Goal: Information Seeking & Learning: Find specific page/section

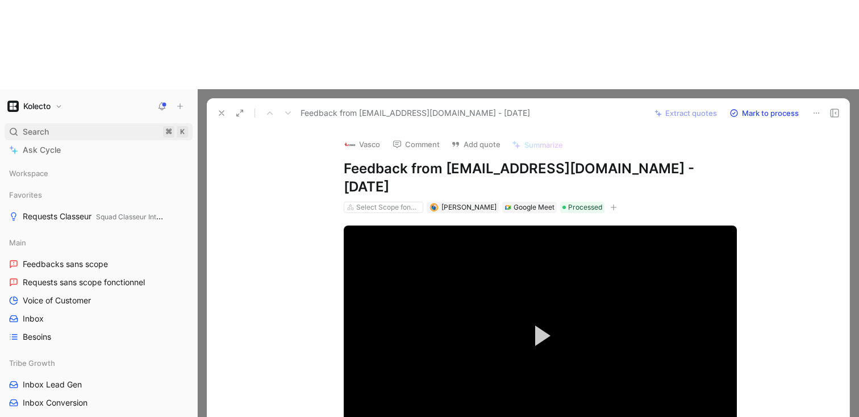
click at [59, 123] on div "Search ⌘ K" at bounding box center [99, 131] width 188 height 17
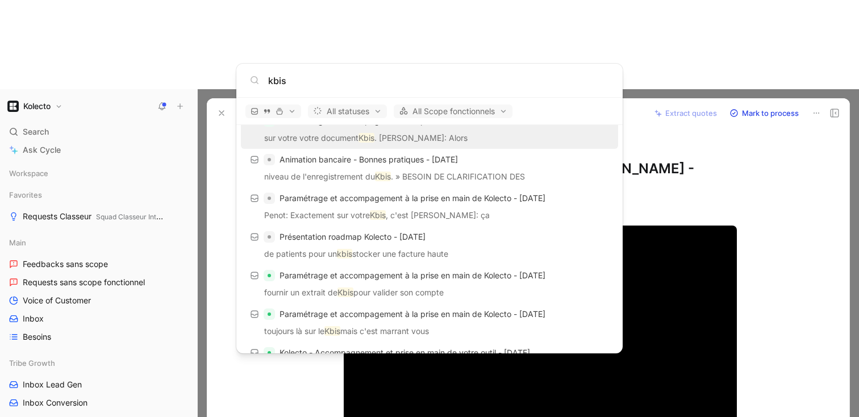
scroll to position [89, 0]
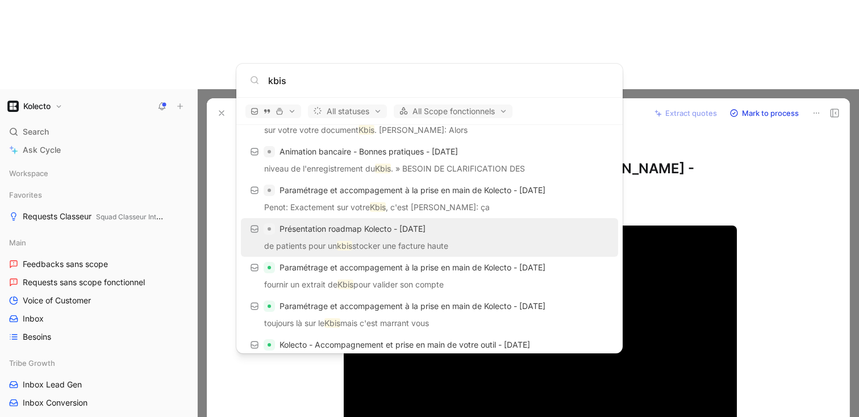
type input "kbis"
click at [338, 236] on div "Présentation roadmap Kolecto - [DATE]" at bounding box center [429, 229] width 370 height 20
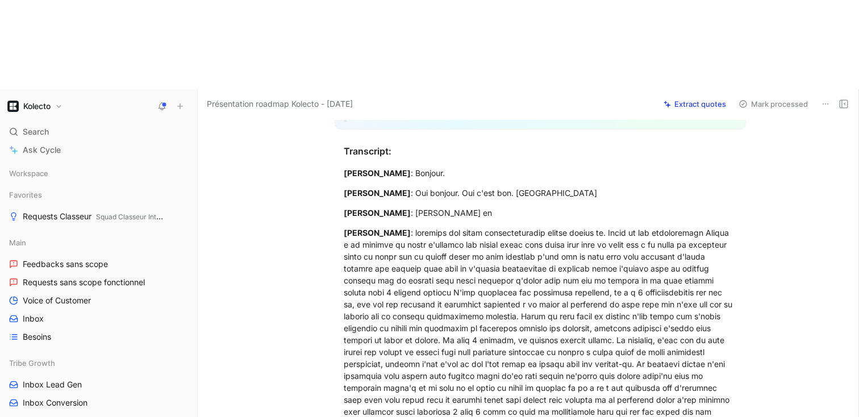
scroll to position [775, 0]
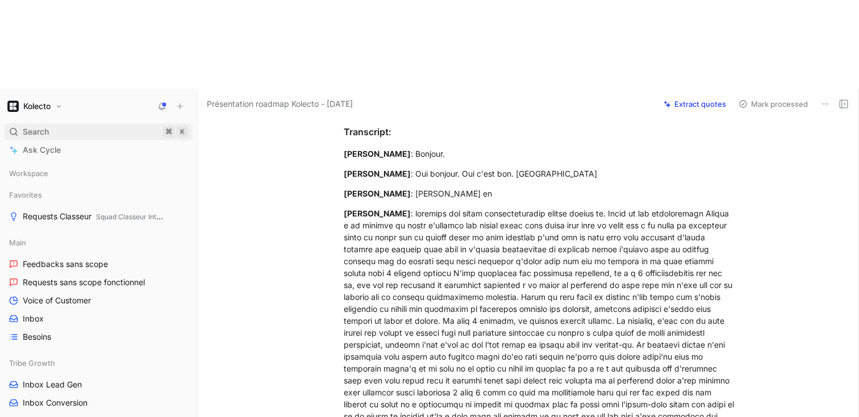
click at [54, 123] on div "Search ⌘ K" at bounding box center [99, 131] width 188 height 17
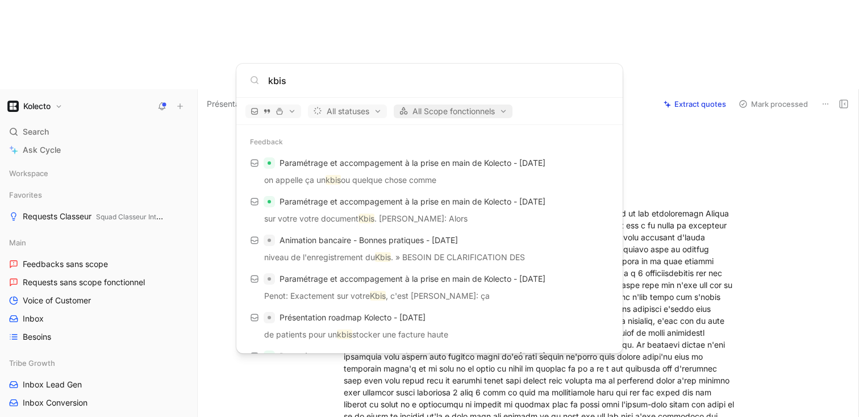
type input "kbis"
click at [434, 115] on span "All Scope fonctionnels" at bounding box center [453, 111] width 108 height 14
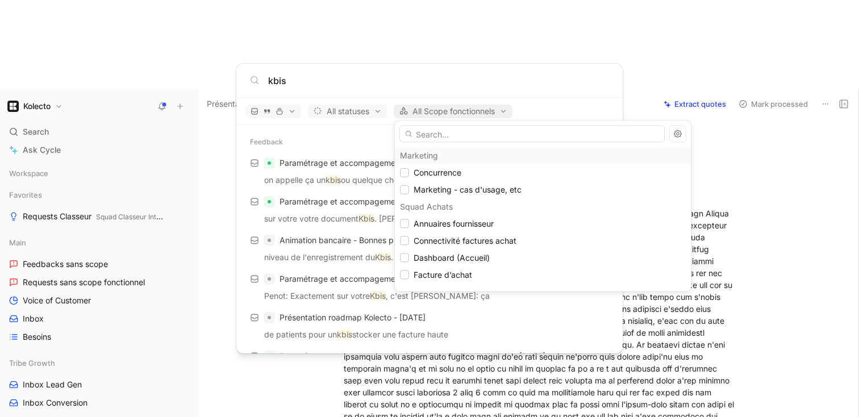
click at [434, 115] on div at bounding box center [429, 208] width 859 height 417
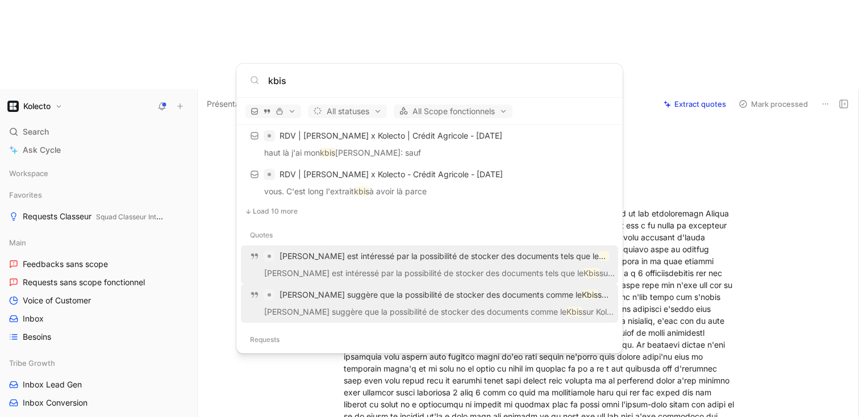
scroll to position [750, 0]
